Goal: Information Seeking & Learning: Find specific fact

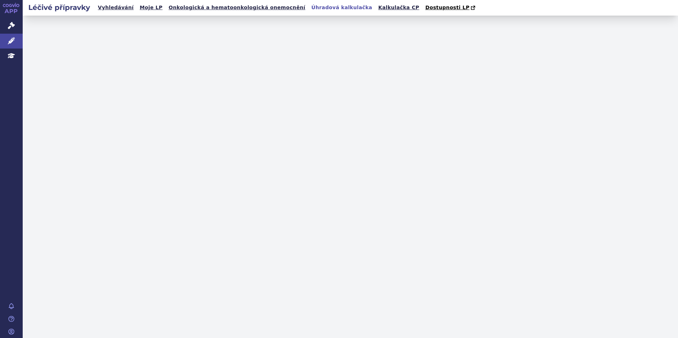
drag, startPoint x: 0, startPoint y: 0, endPoint x: 73, endPoint y: 44, distance: 85.1
click at [18, 41] on link "Léčivé přípravky" at bounding box center [11, 41] width 23 height 15
click at [73, 44] on span "Léčivé přípravky" at bounding box center [51, 41] width 56 height 15
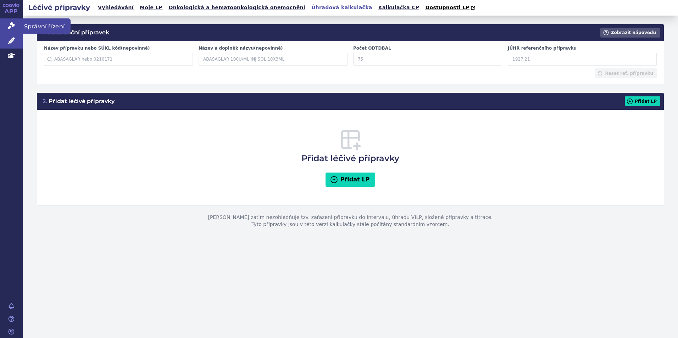
click at [22, 26] on link "Správní řízení" at bounding box center [11, 25] width 23 height 15
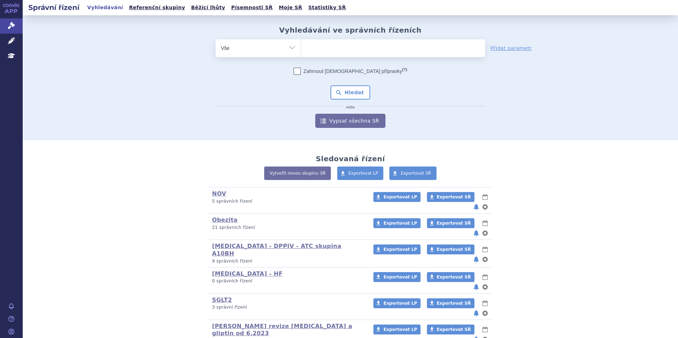
click at [346, 38] on div "Vyhledávání ve správních řízeních odstranit Vše Spisová značka Od" at bounding box center [350, 77] width 447 height 102
click at [337, 50] on ul at bounding box center [393, 46] width 184 height 15
click at [301, 50] on select at bounding box center [301, 48] width 0 height 18
click at [326, 49] on ul at bounding box center [393, 46] width 184 height 15
click at [301, 49] on select at bounding box center [301, 48] width 0 height 18
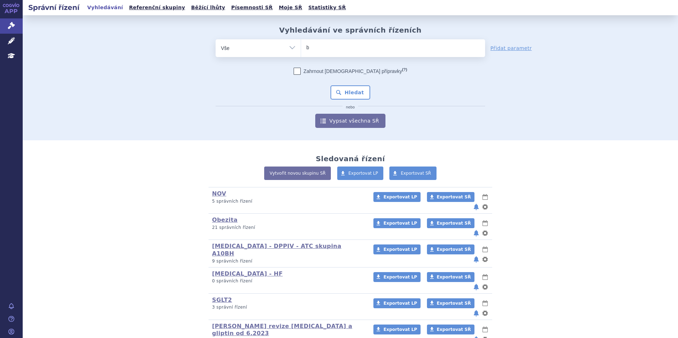
type input "be"
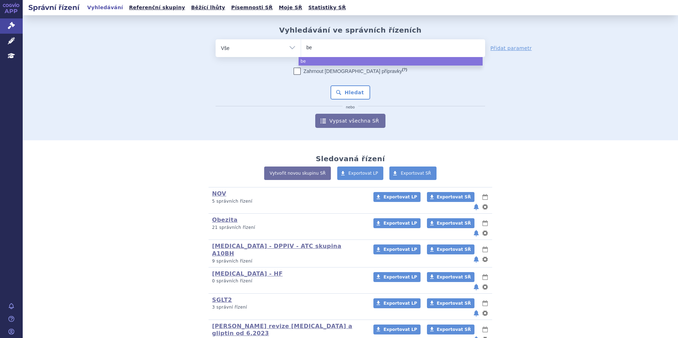
type input "ber"
type input "berod"
type input "berodual"
select select "berodual"
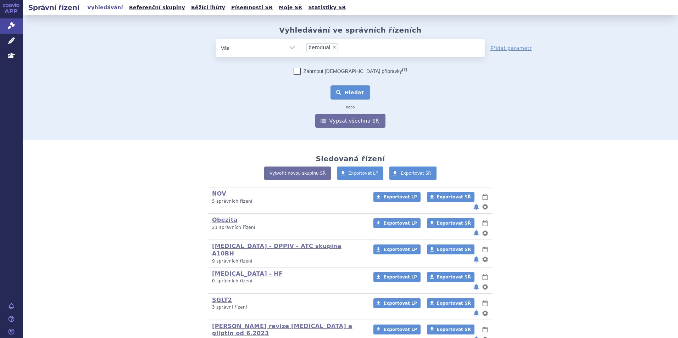
click at [356, 92] on button "Hledat" at bounding box center [350, 92] width 40 height 14
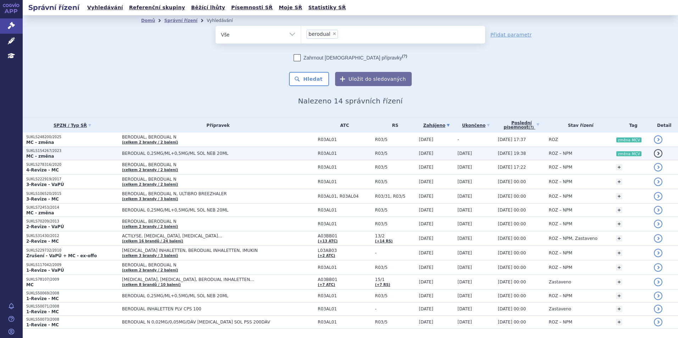
click at [242, 154] on span "BERODUAL 0,25MG/ML+0,5MG/ML SOL NEB 20ML" at bounding box center [210, 153] width 177 height 5
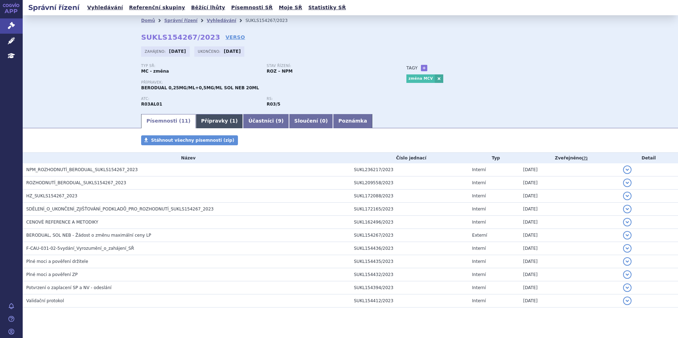
click at [214, 125] on link "Přípravky ( 1 )" at bounding box center [219, 121] width 47 height 14
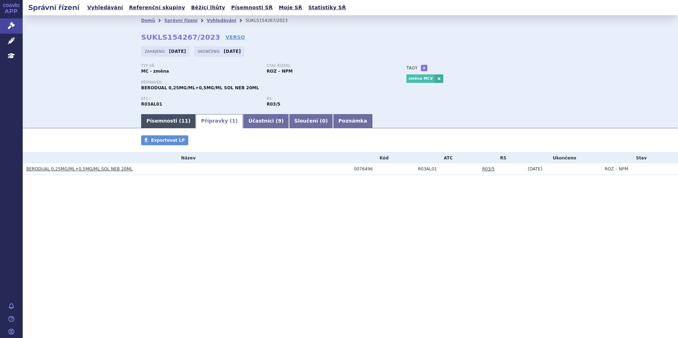
click at [167, 117] on link "Písemnosti ( 11 )" at bounding box center [168, 121] width 55 height 14
